Goal: Information Seeking & Learning: Learn about a topic

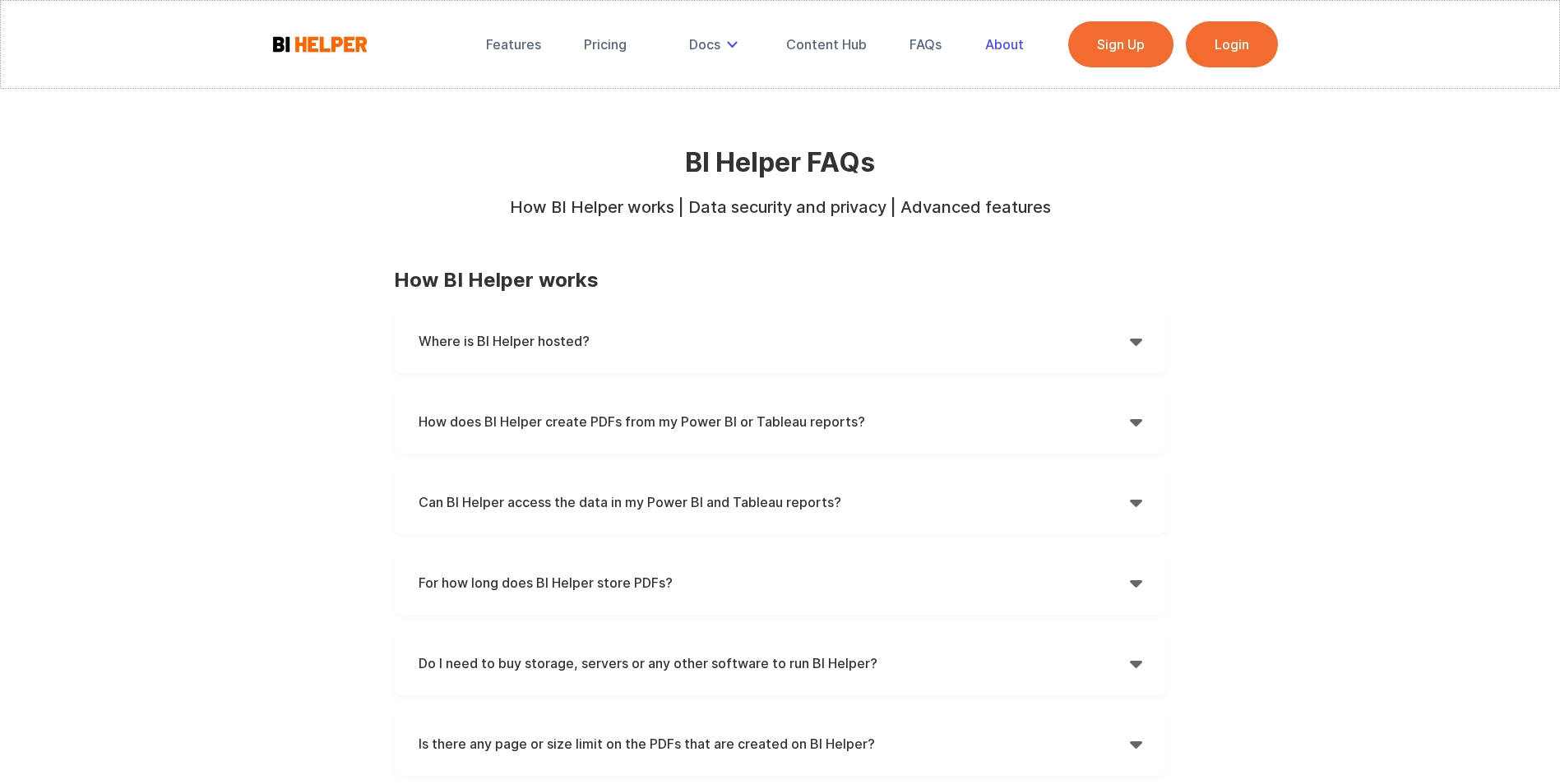
click at [999, 38] on div "About" at bounding box center [1004, 44] width 39 height 16
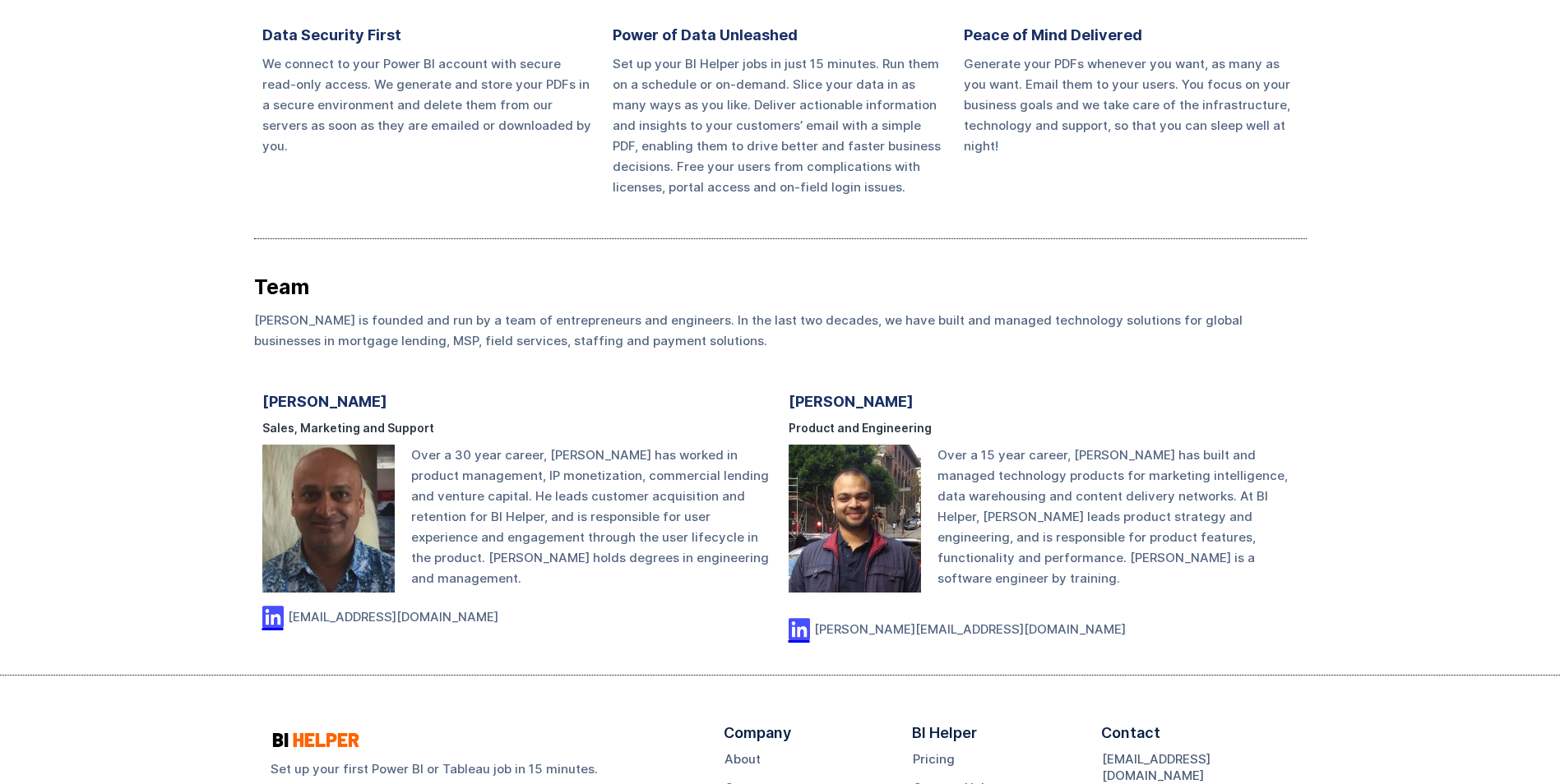
scroll to position [946, 0]
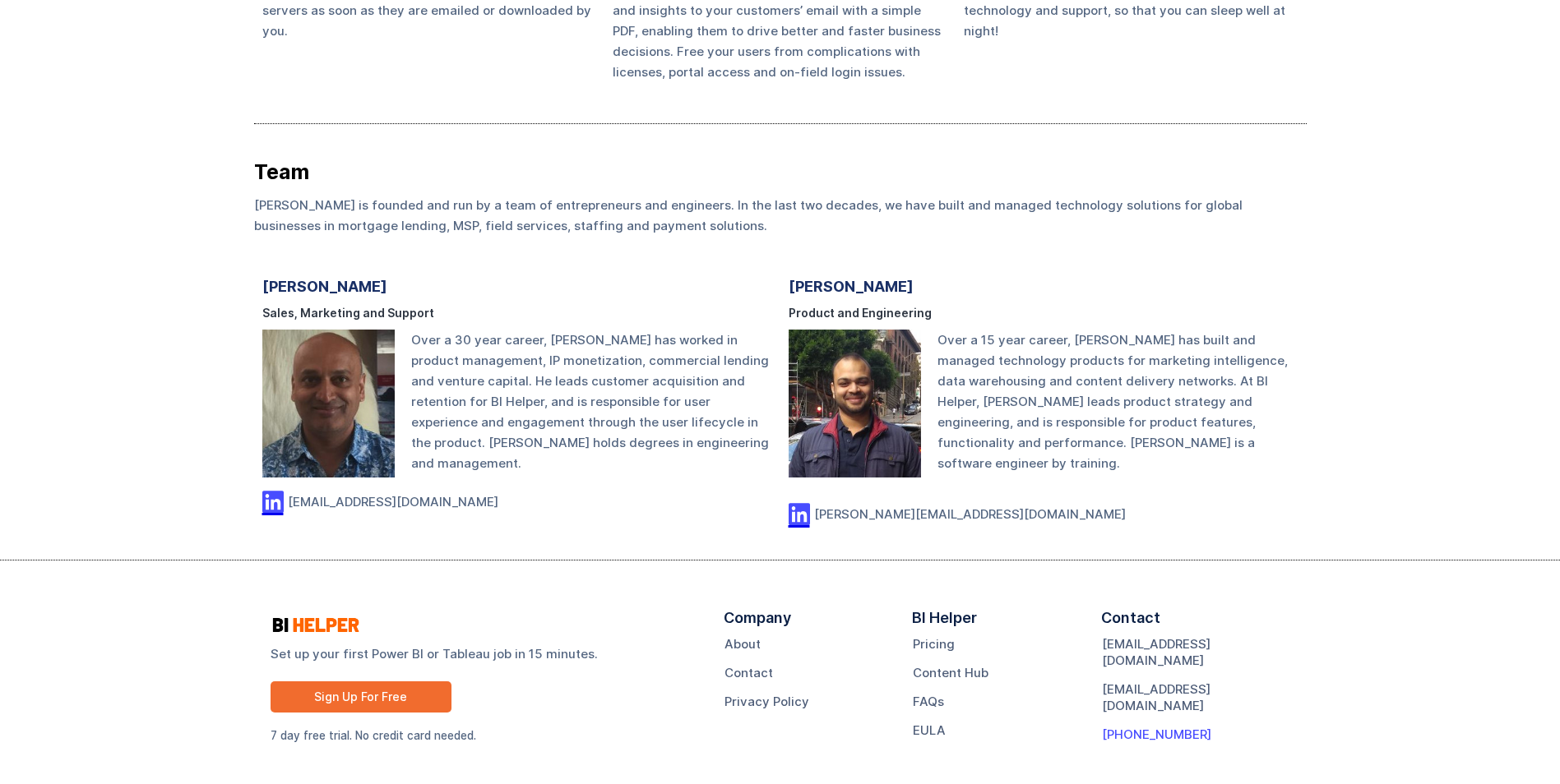
drag, startPoint x: 1212, startPoint y: 684, endPoint x: 1143, endPoint y: 681, distance: 69.1
click at [1143, 681] on div "Contact contact@bihelper.tech support@bihelper.tech +1-404-382-0564" at bounding box center [1195, 683] width 189 height 145
drag, startPoint x: 1281, startPoint y: 289, endPoint x: 1294, endPoint y: 280, distance: 15.8
click at [1281, 289] on div "Ishan Rastogi Product and Engineering Over a 15 year career, Ishan has built an…" at bounding box center [1043, 398] width 510 height 258
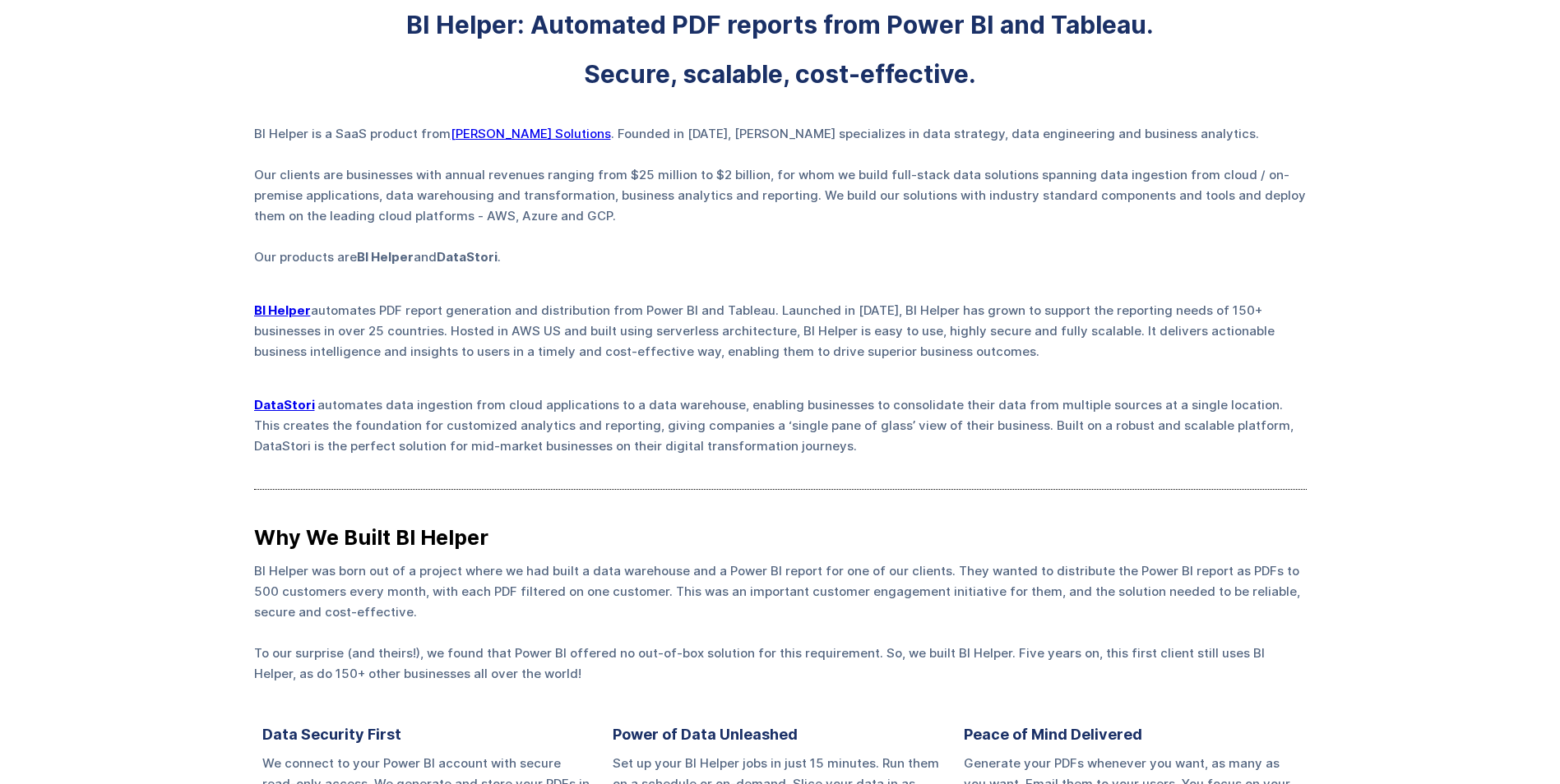
scroll to position [0, 0]
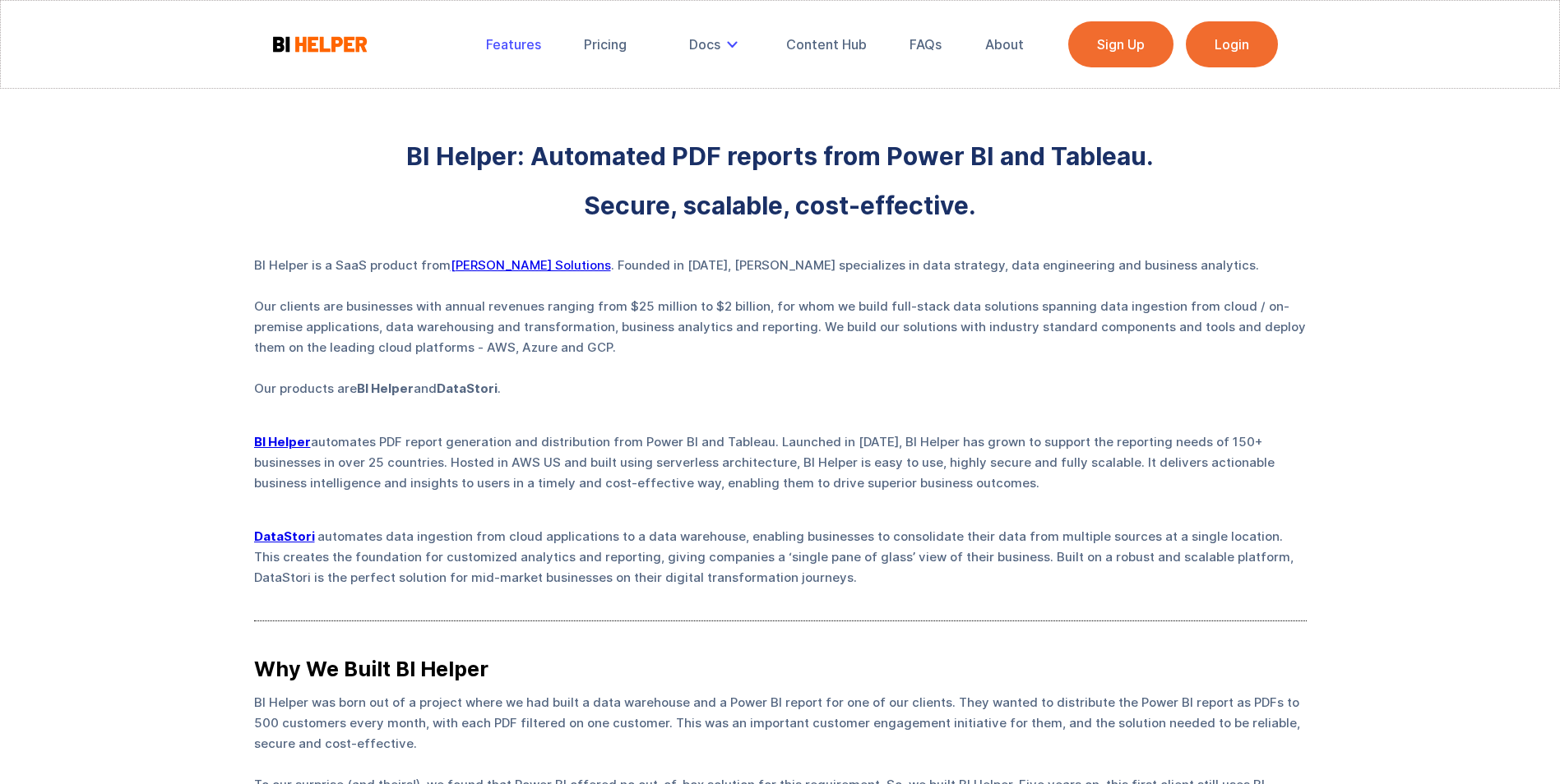
click at [532, 42] on div "Features" at bounding box center [513, 44] width 55 height 16
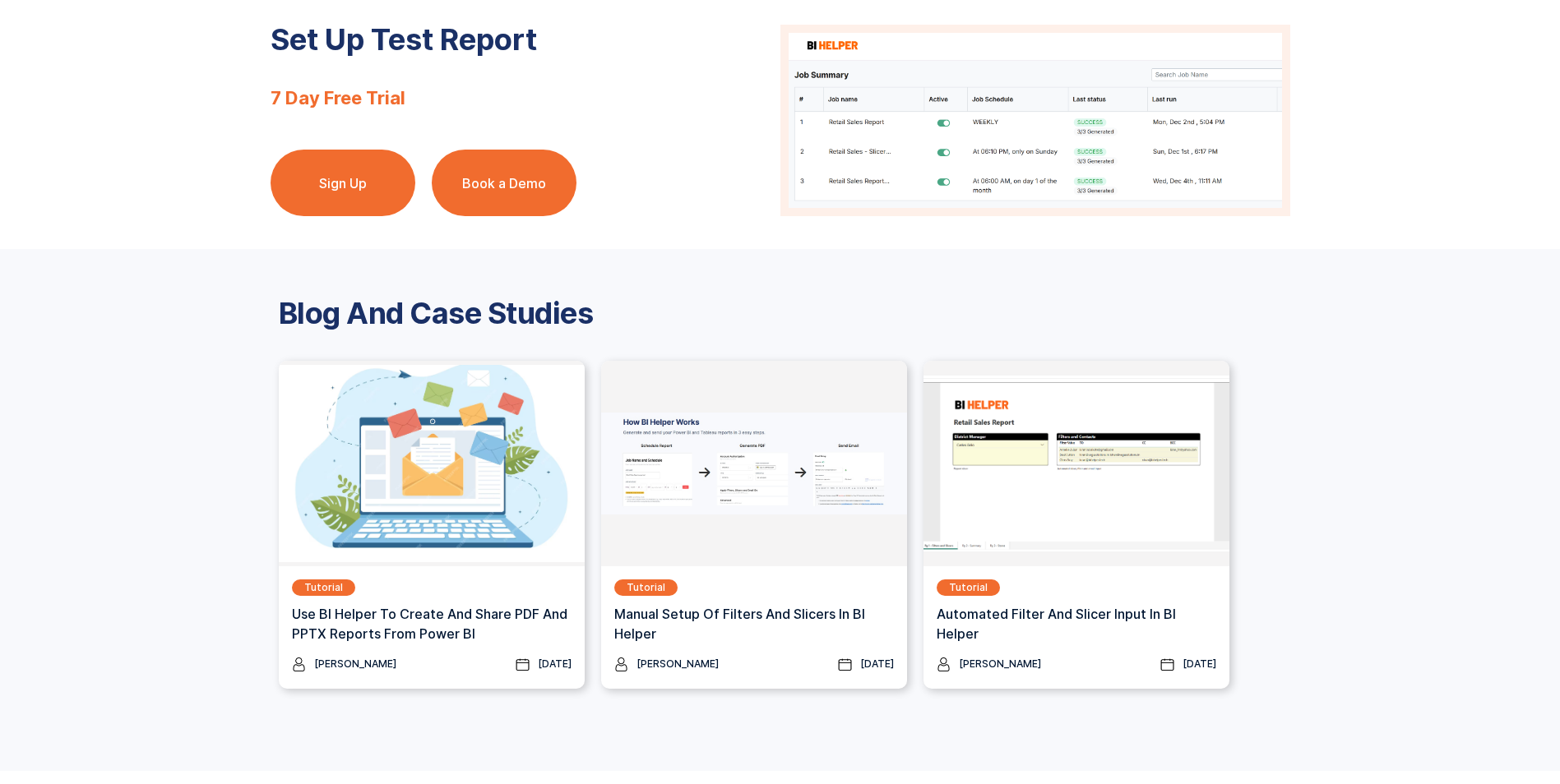
scroll to position [2106, 0]
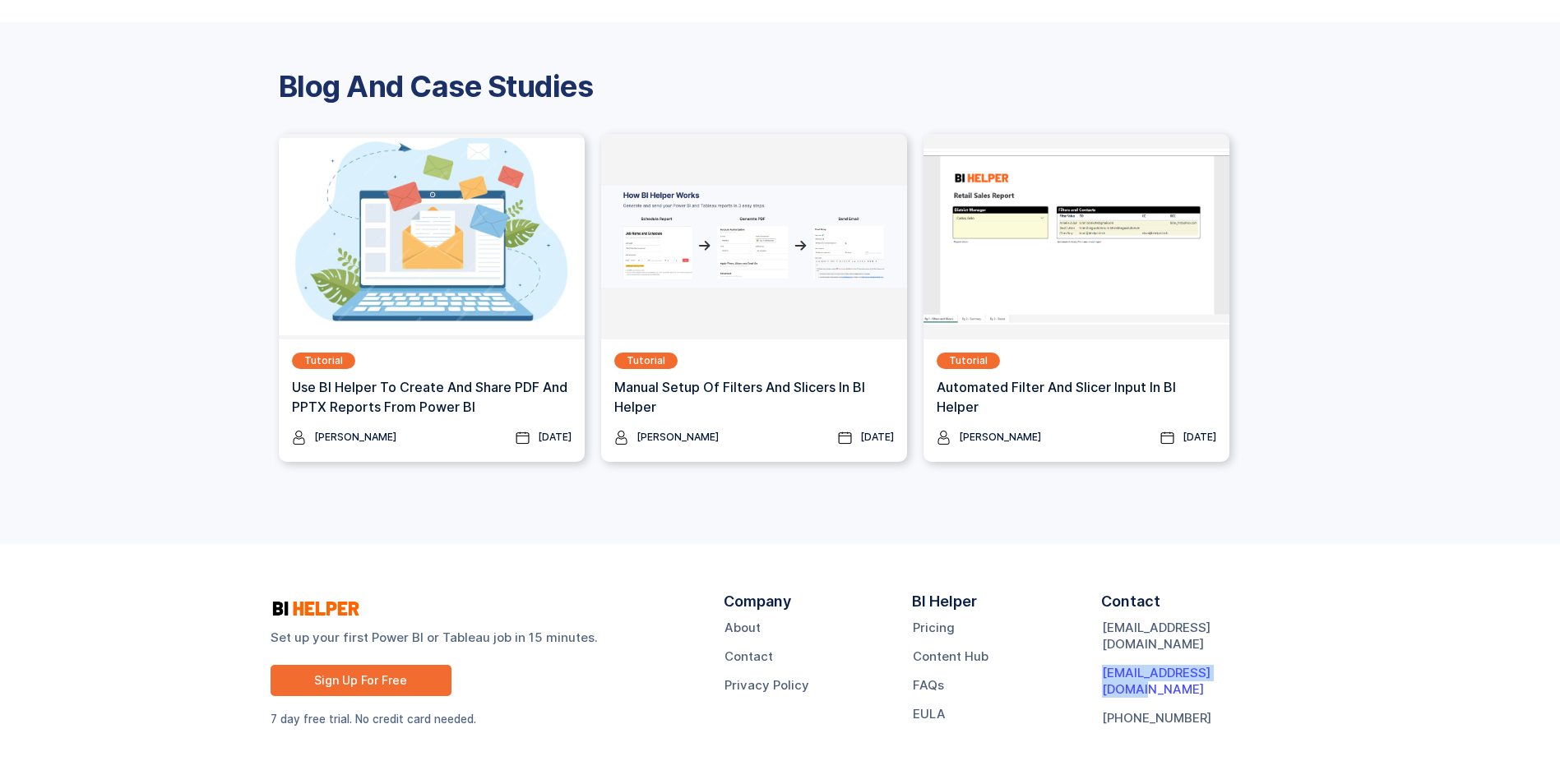
drag, startPoint x: 1254, startPoint y: 655, endPoint x: 1101, endPoint y: 659, distance: 153.1
click at [1101, 659] on div "Contact [EMAIL_ADDRESS][DOMAIN_NAME] [EMAIL_ADDRESS][DOMAIN_NAME] [PHONE_NUMBER]" at bounding box center [1195, 666] width 189 height 145
drag, startPoint x: 1255, startPoint y: 693, endPoint x: 1098, endPoint y: 720, distance: 159.3
click at [1255, 693] on div "Contact [EMAIL_ADDRESS][DOMAIN_NAME] [EMAIL_ADDRESS][DOMAIN_NAME] [PHONE_NUMBER]" at bounding box center [1195, 666] width 189 height 145
click at [931, 626] on link "Pricing" at bounding box center [933, 628] width 42 height 16
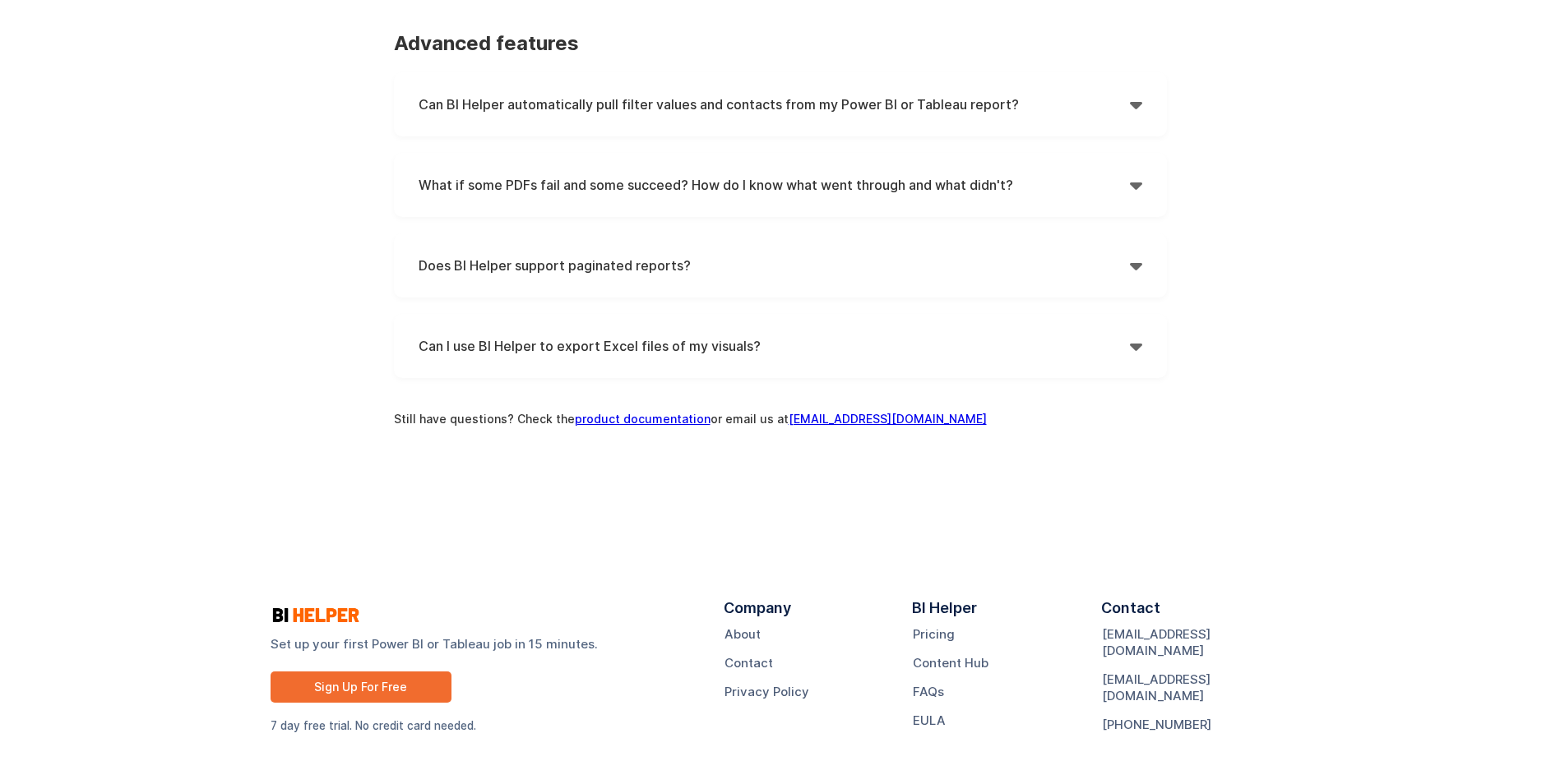
scroll to position [1569, 0]
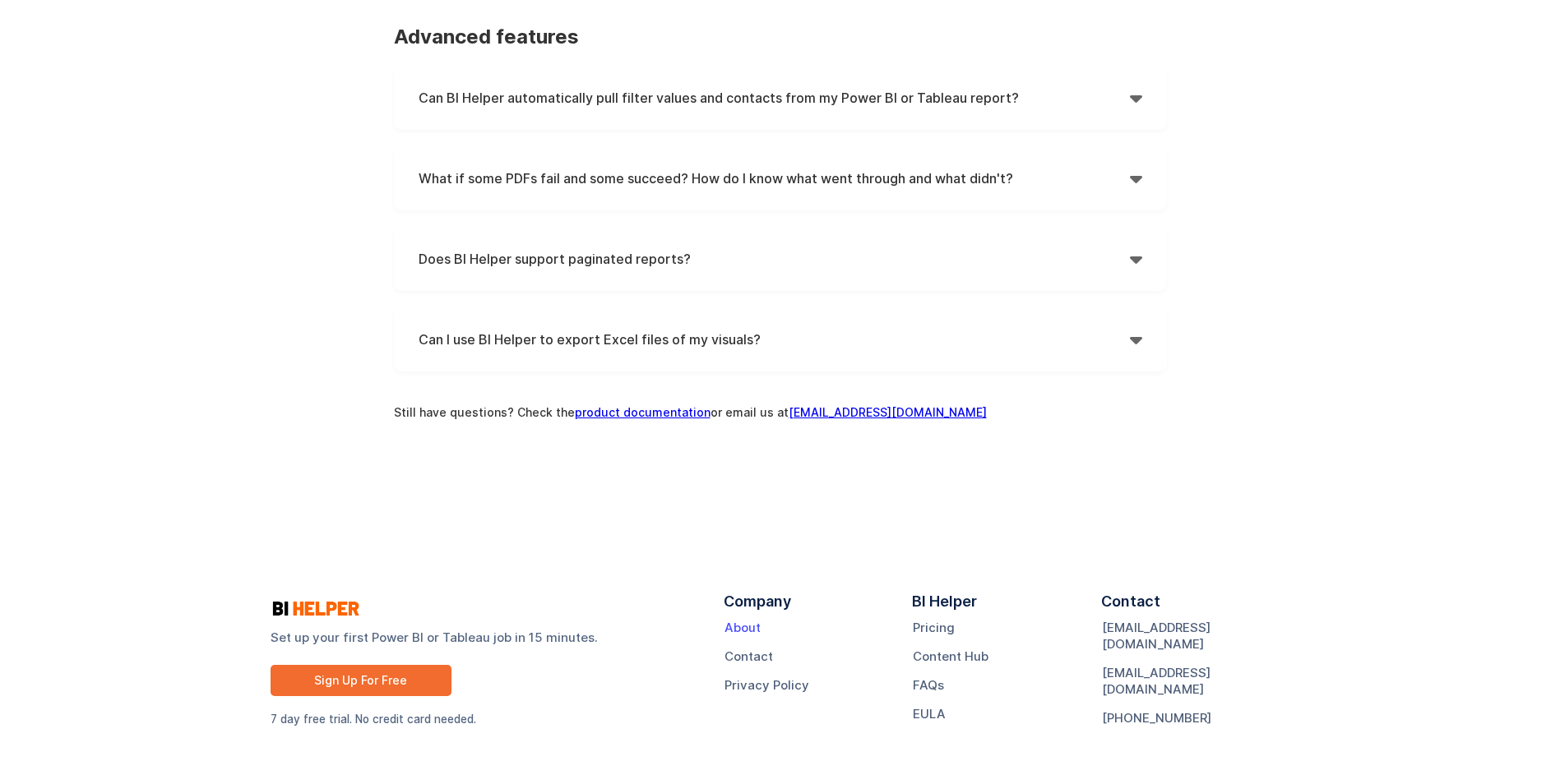
click at [747, 627] on link "About" at bounding box center [742, 628] width 36 height 16
